Goal: Check status

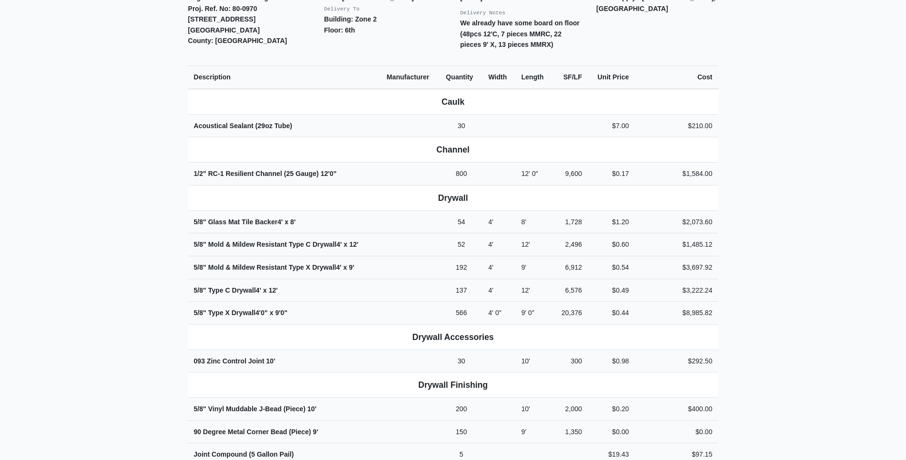
scroll to position [382, 0]
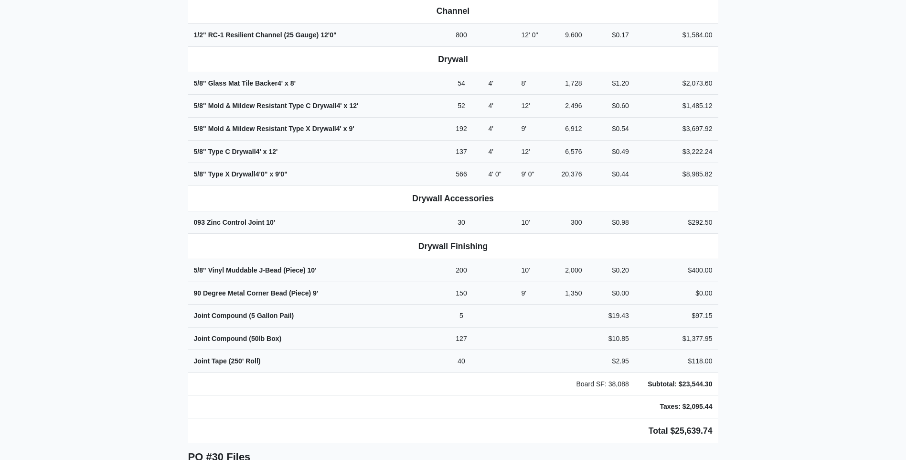
scroll to position [430, 0]
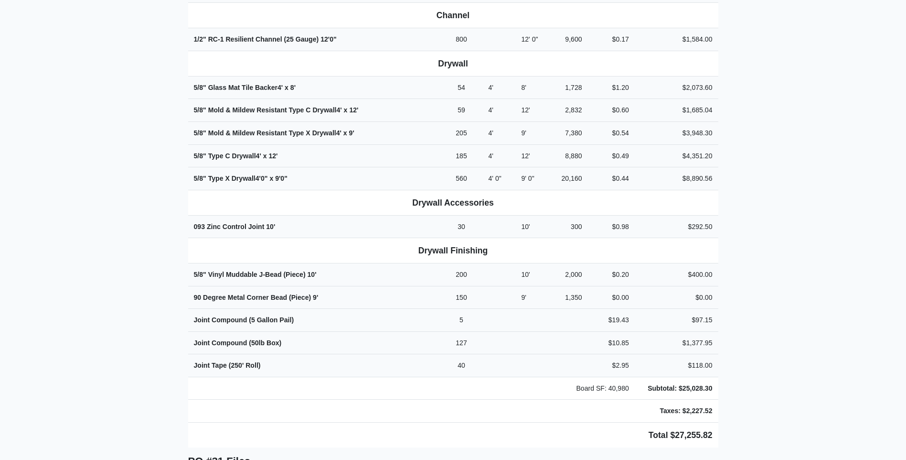
scroll to position [430, 0]
